Goal: Download file/media

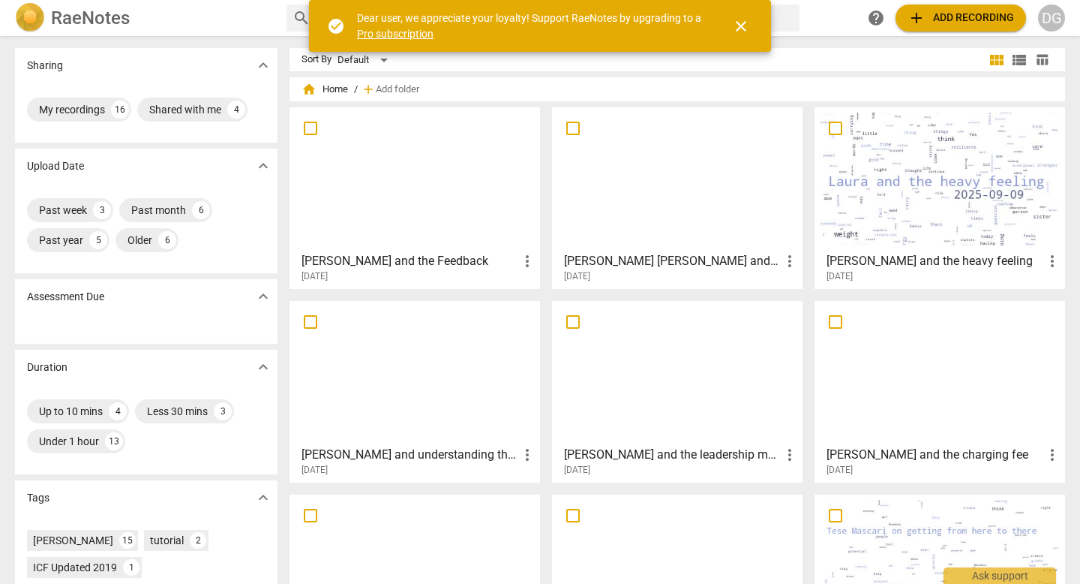
click at [462, 180] on div at bounding box center [415, 179] width 240 height 133
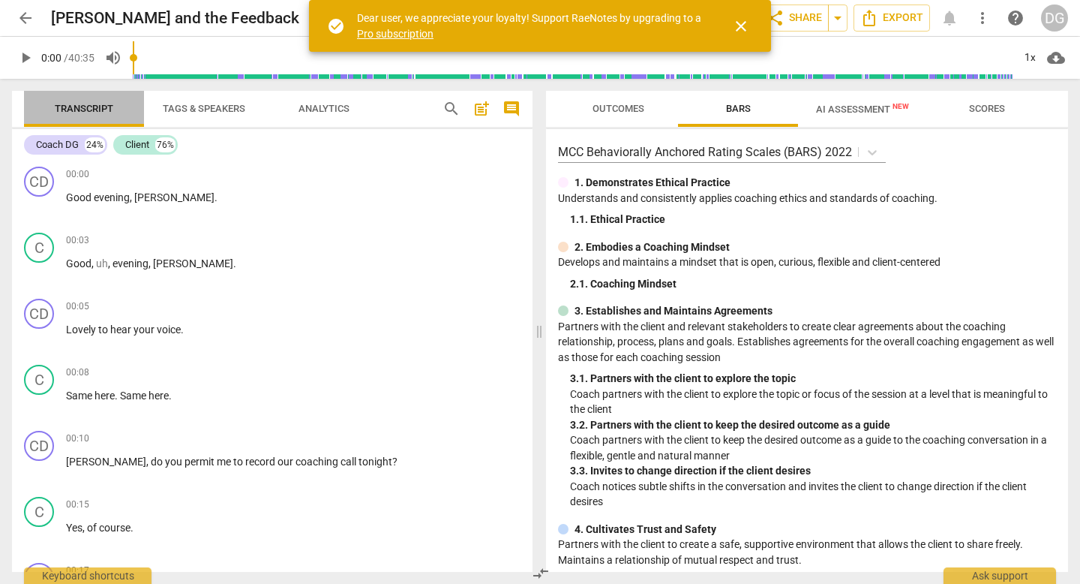
click at [100, 111] on span "Transcript" at bounding box center [84, 108] width 59 height 11
click at [740, 26] on span "close" at bounding box center [741, 26] width 18 height 18
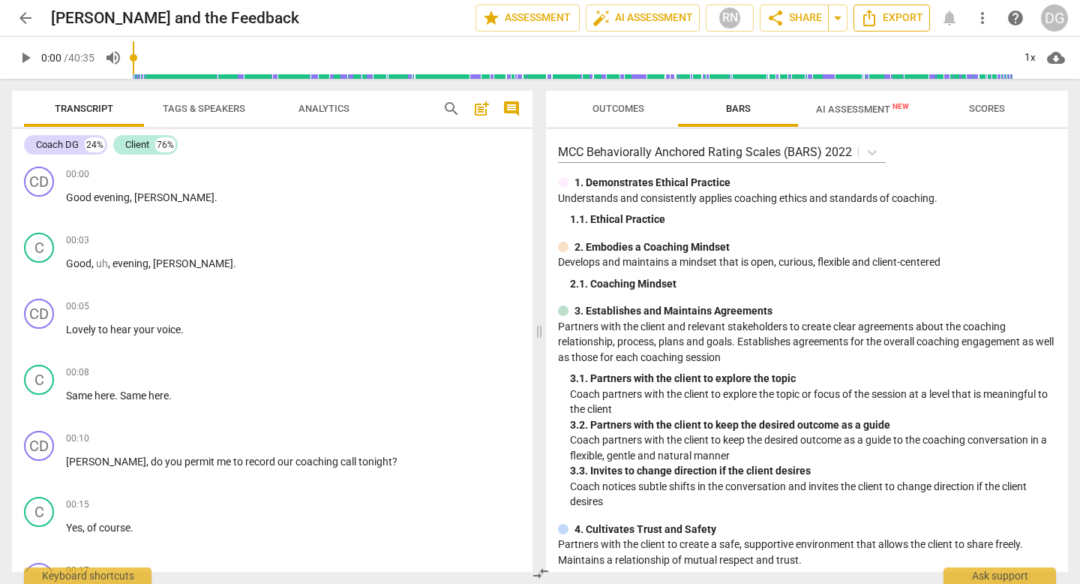
click at [889, 17] on span "Export" at bounding box center [892, 18] width 63 height 18
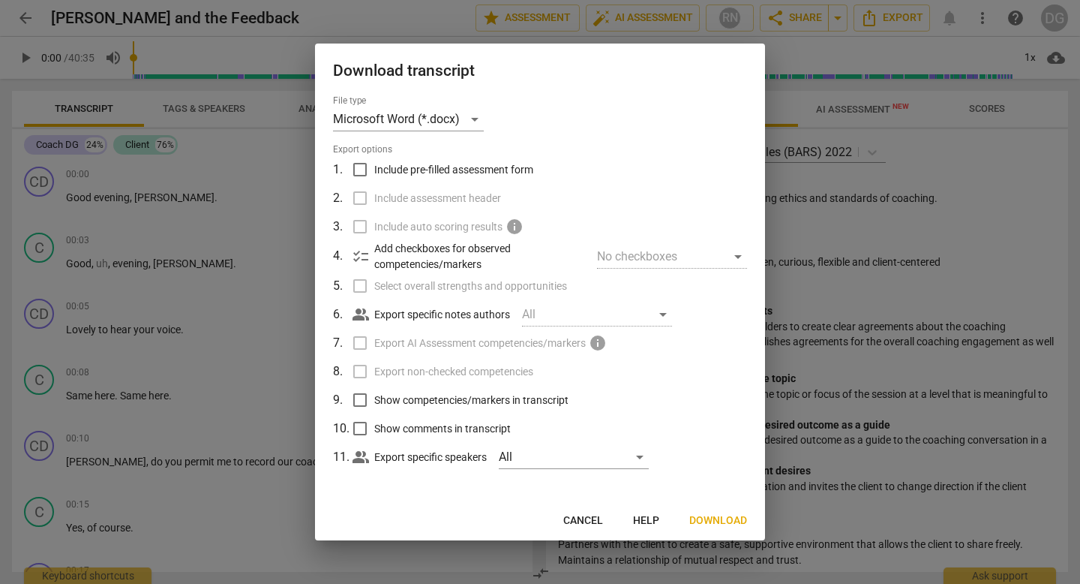
click at [719, 522] on span "Download" at bounding box center [718, 520] width 58 height 15
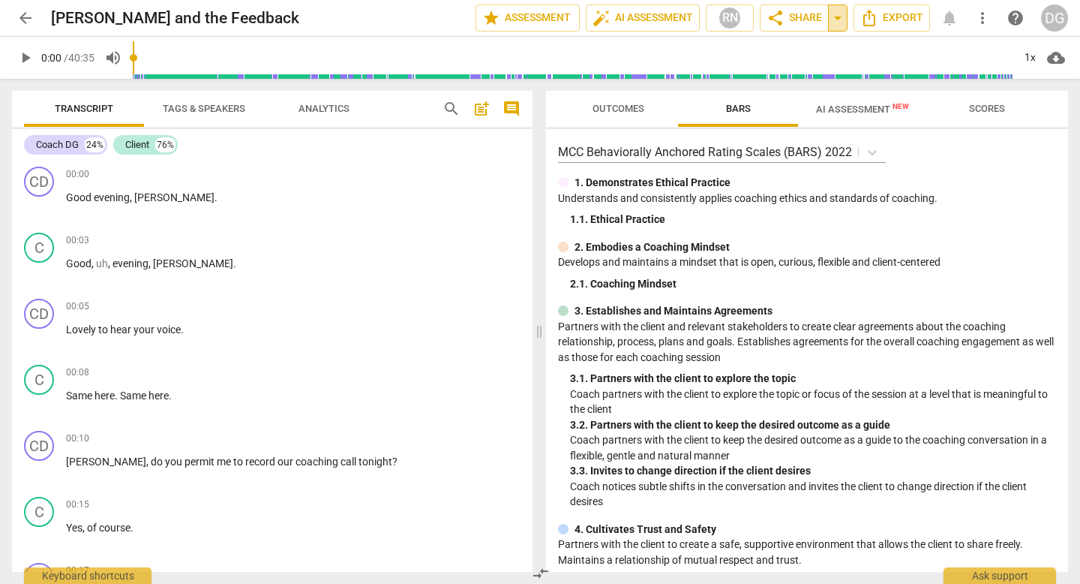
click at [839, 18] on span "arrow_drop_down" at bounding box center [838, 18] width 18 height 18
click at [893, 14] on span "Export" at bounding box center [892, 18] width 63 height 18
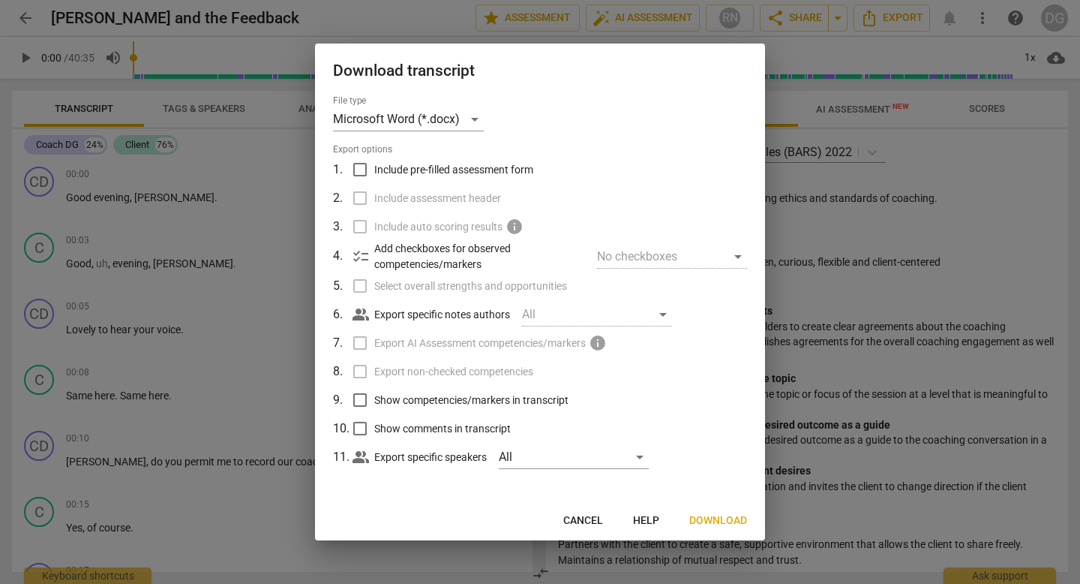
click at [717, 516] on span "Download" at bounding box center [718, 520] width 58 height 15
